Goal: Information Seeking & Learning: Stay updated

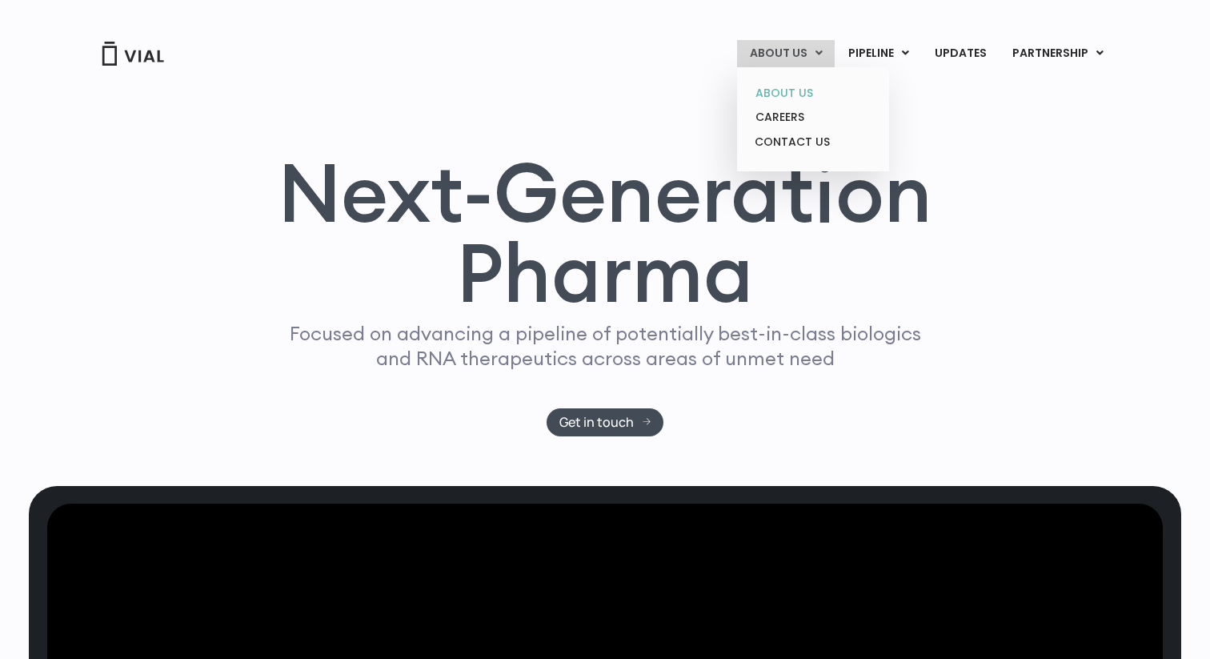
click at [775, 96] on link "ABOUT US" at bounding box center [813, 93] width 140 height 25
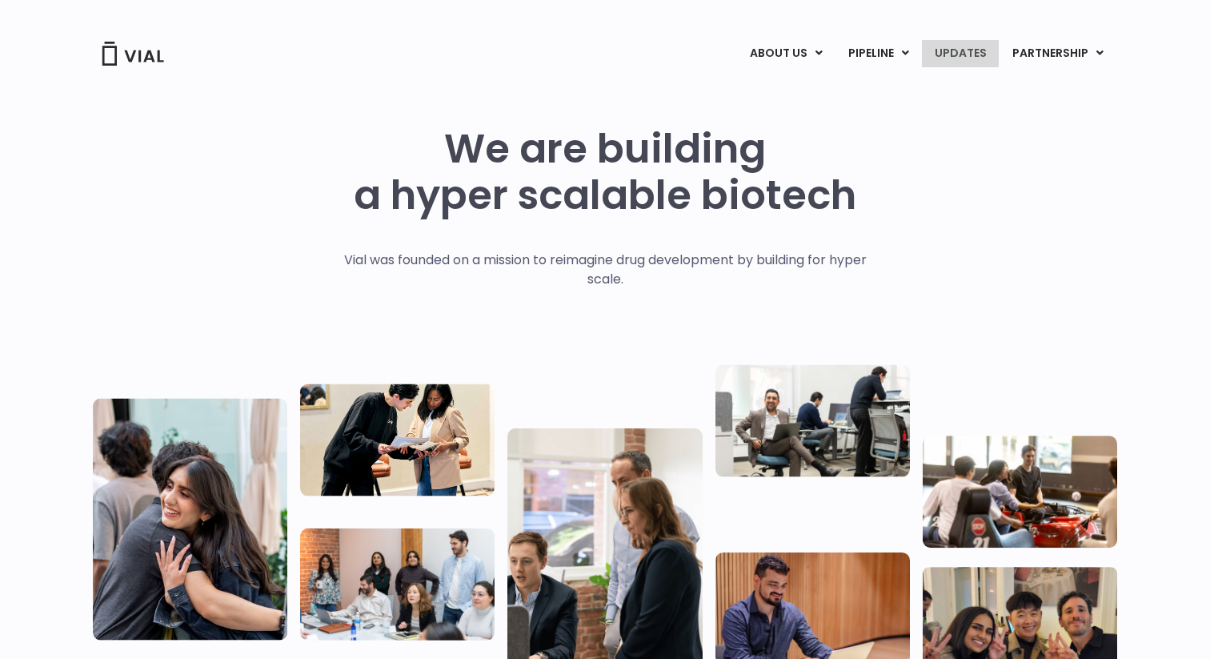
click at [972, 58] on link "UPDATES" at bounding box center [960, 53] width 77 height 27
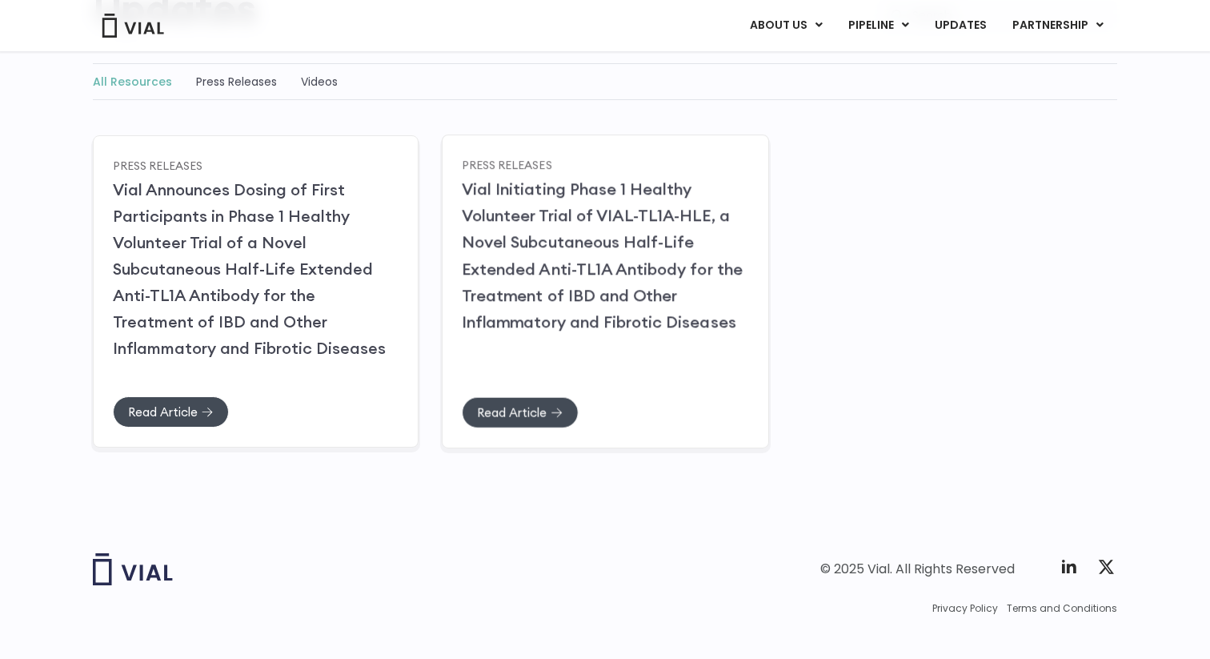
scroll to position [230, 0]
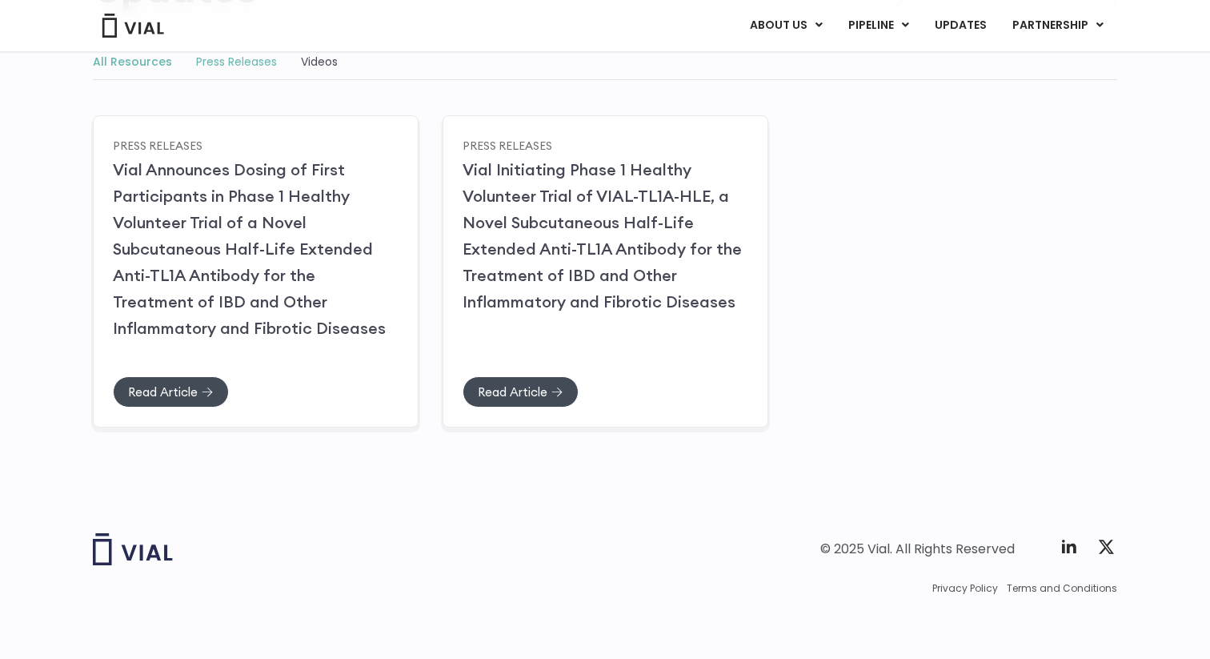
click at [233, 63] on link "Press Releases" at bounding box center [236, 62] width 81 height 16
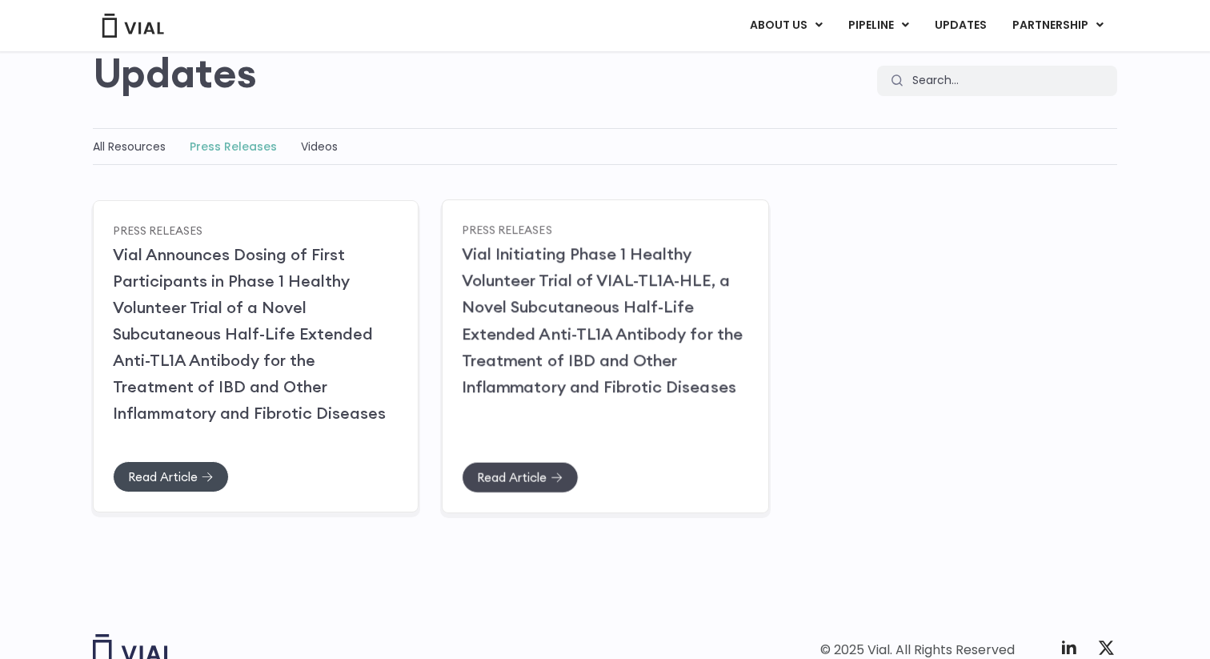
scroll to position [134, 0]
click at [530, 493] on div "Read Article" at bounding box center [605, 491] width 286 height 62
click at [528, 476] on span "Read Article" at bounding box center [512, 476] width 70 height 12
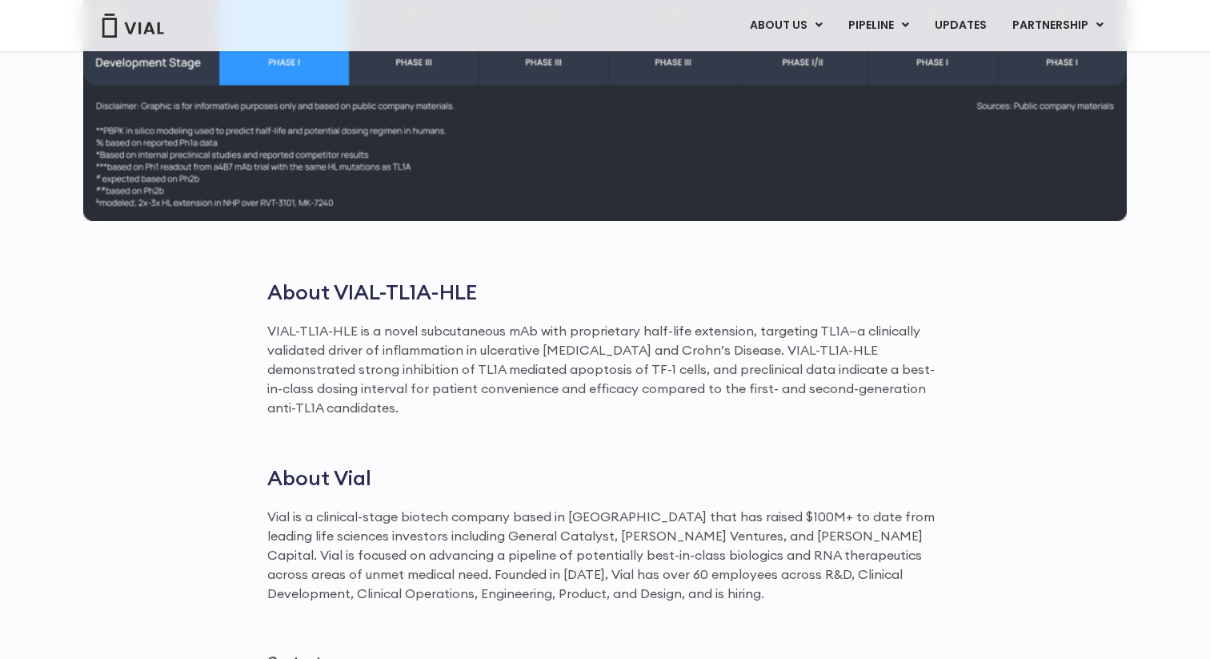
scroll to position [2185, 0]
